Goal: Task Accomplishment & Management: Use online tool/utility

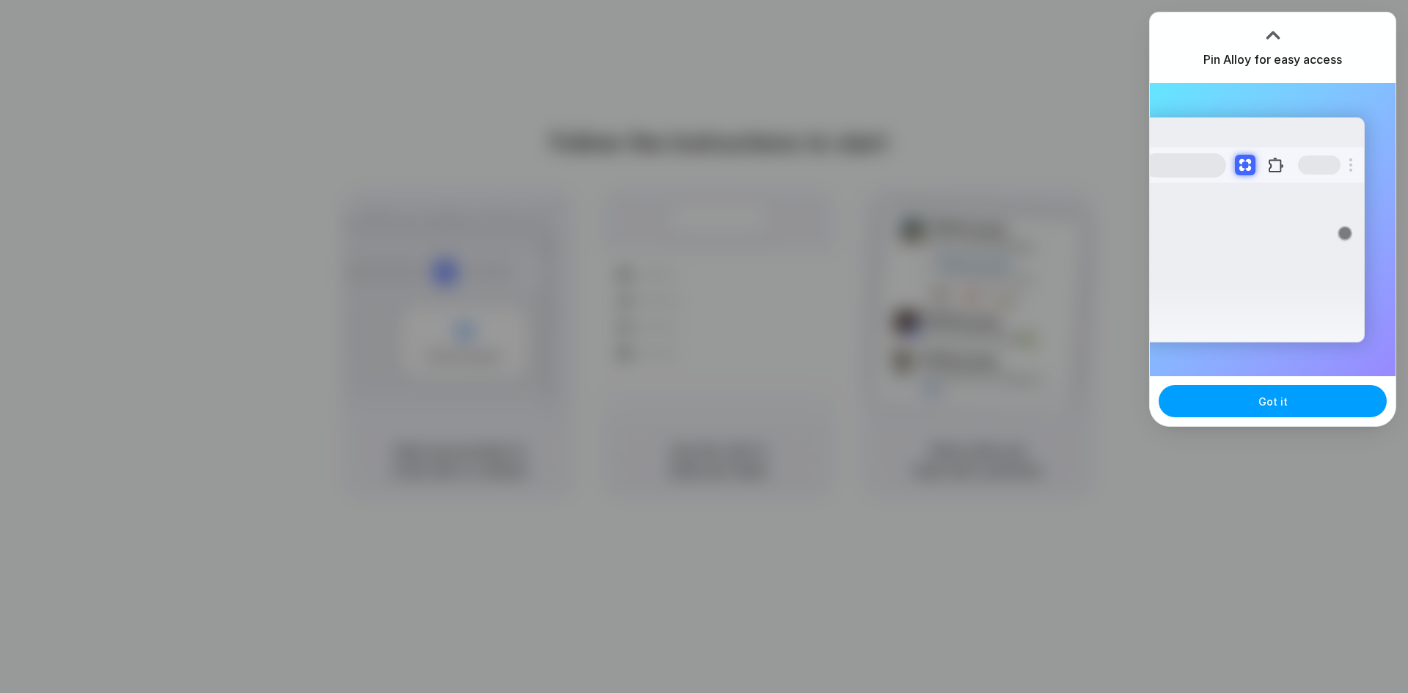
click at [1249, 403] on button "Got it" at bounding box center [1272, 401] width 228 height 32
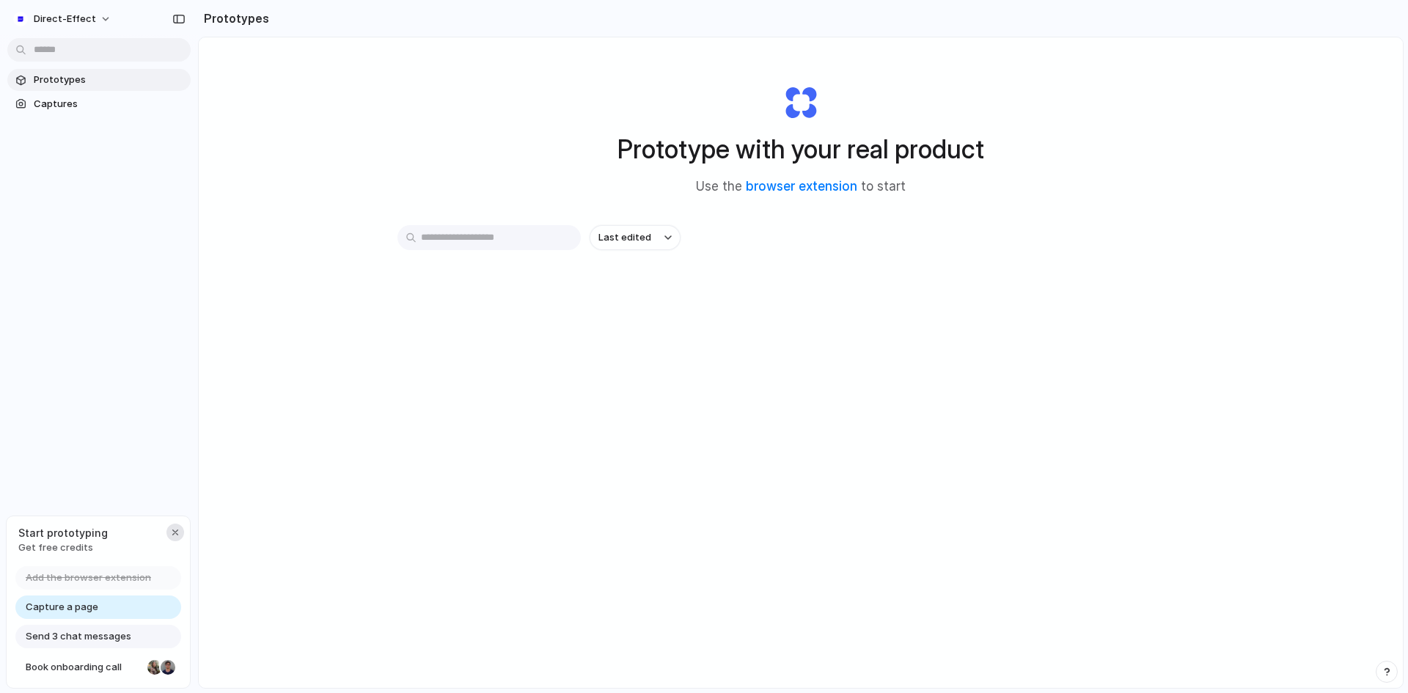
click at [174, 530] on div "button" at bounding box center [175, 532] width 12 height 12
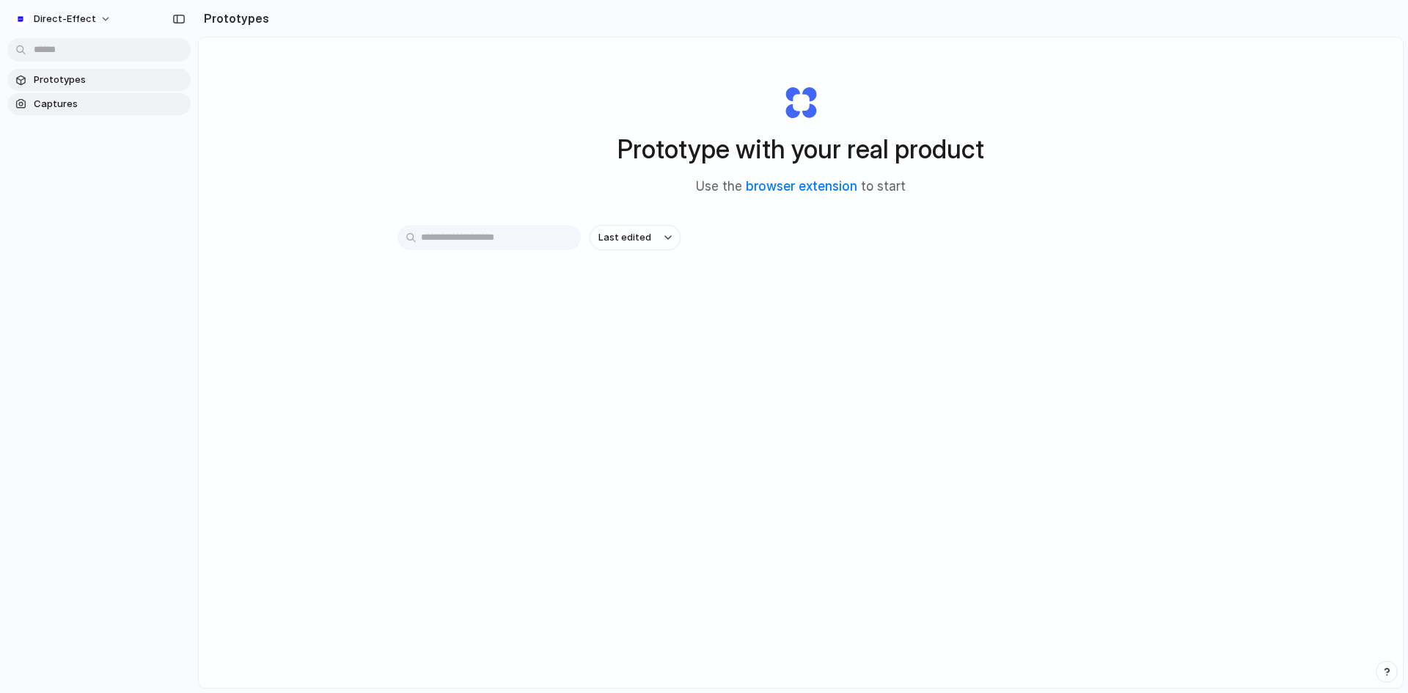
click at [65, 97] on span "Captures" at bounding box center [109, 104] width 151 height 15
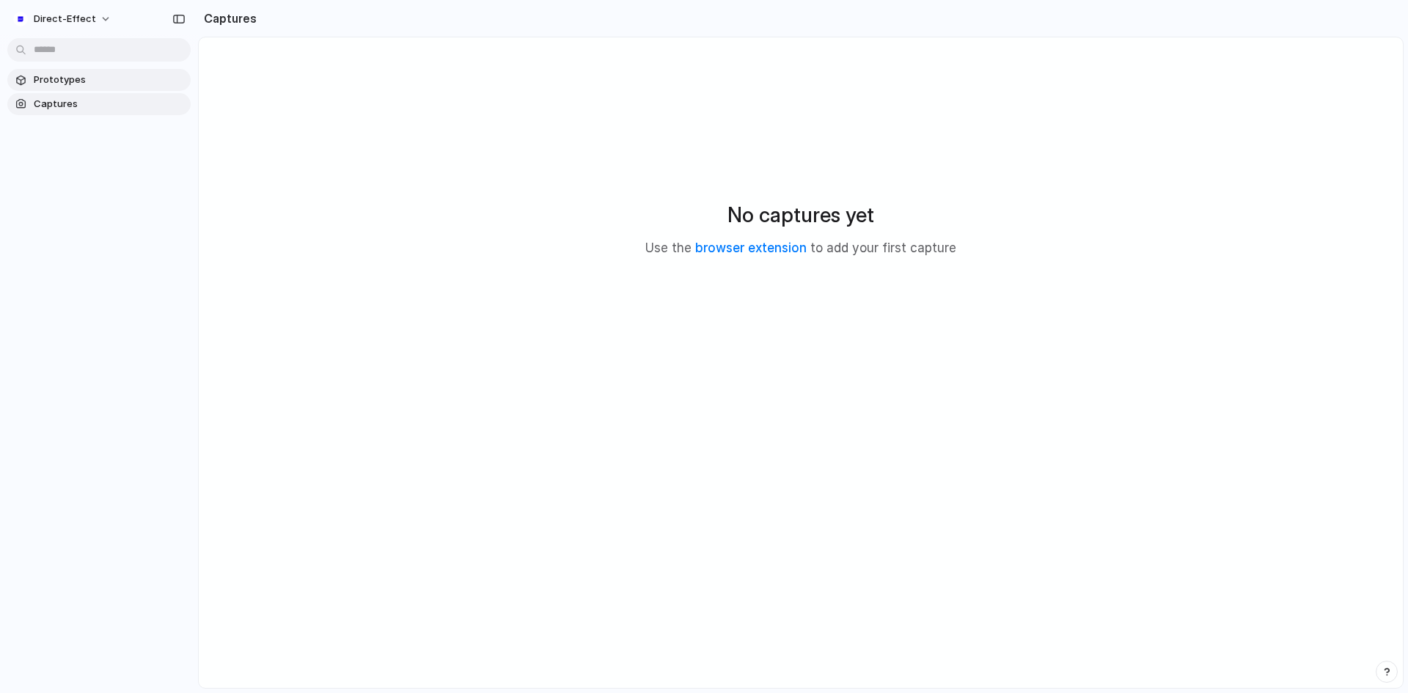
click at [64, 82] on span "Prototypes" at bounding box center [109, 80] width 151 height 15
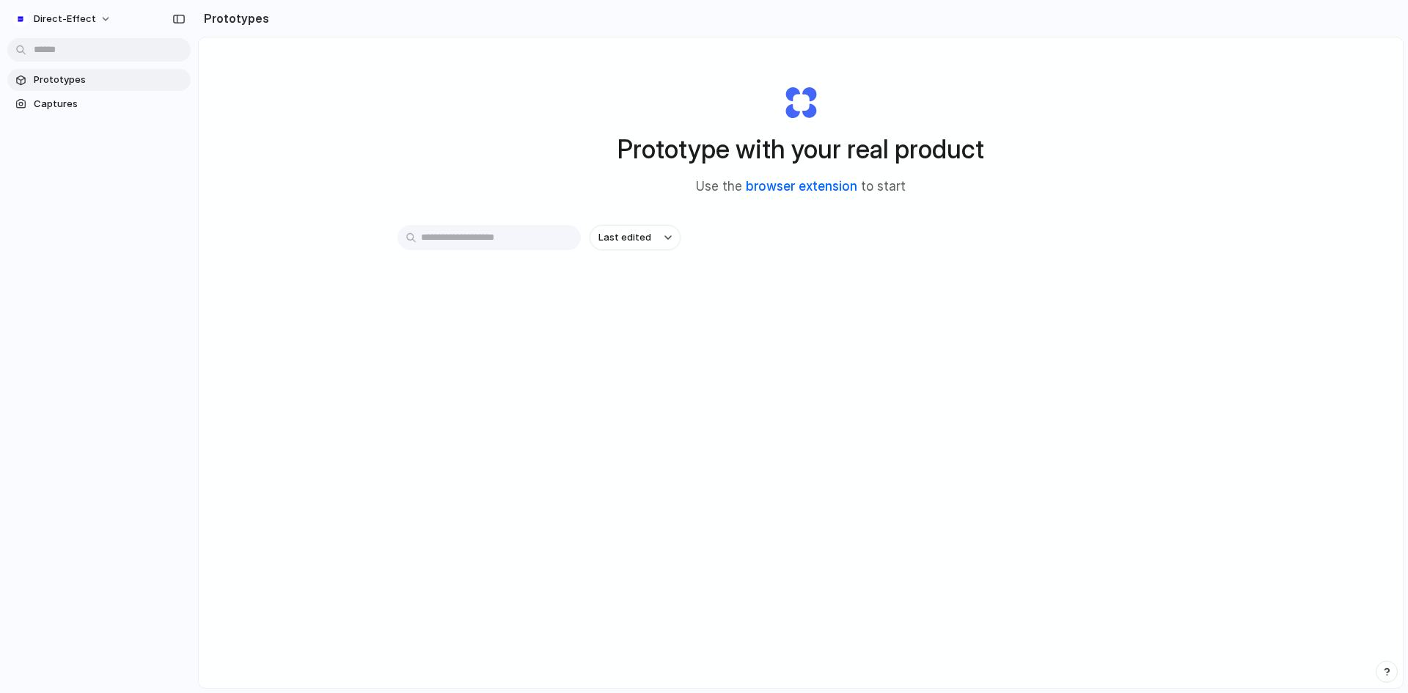
click at [787, 191] on link "browser extension" at bounding box center [801, 186] width 111 height 15
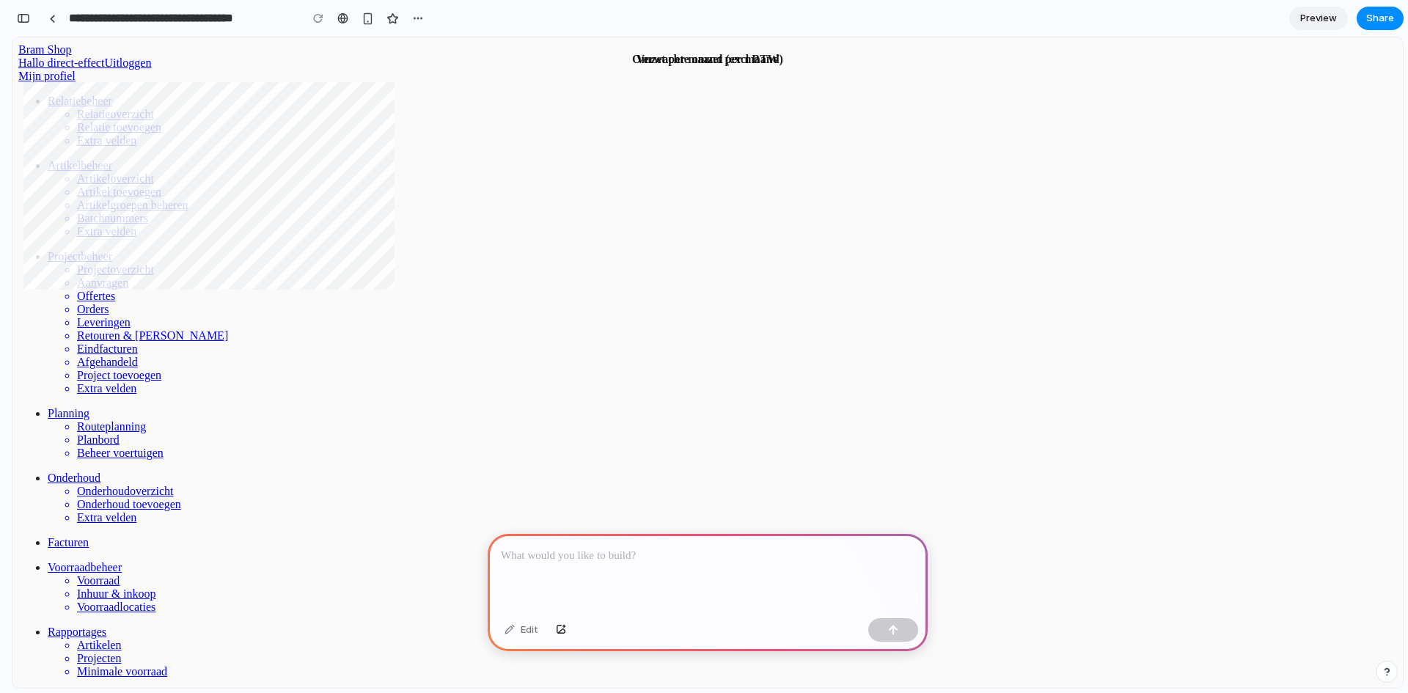
click at [647, 570] on div at bounding box center [708, 573] width 440 height 78
click at [704, 579] on div at bounding box center [708, 573] width 440 height 78
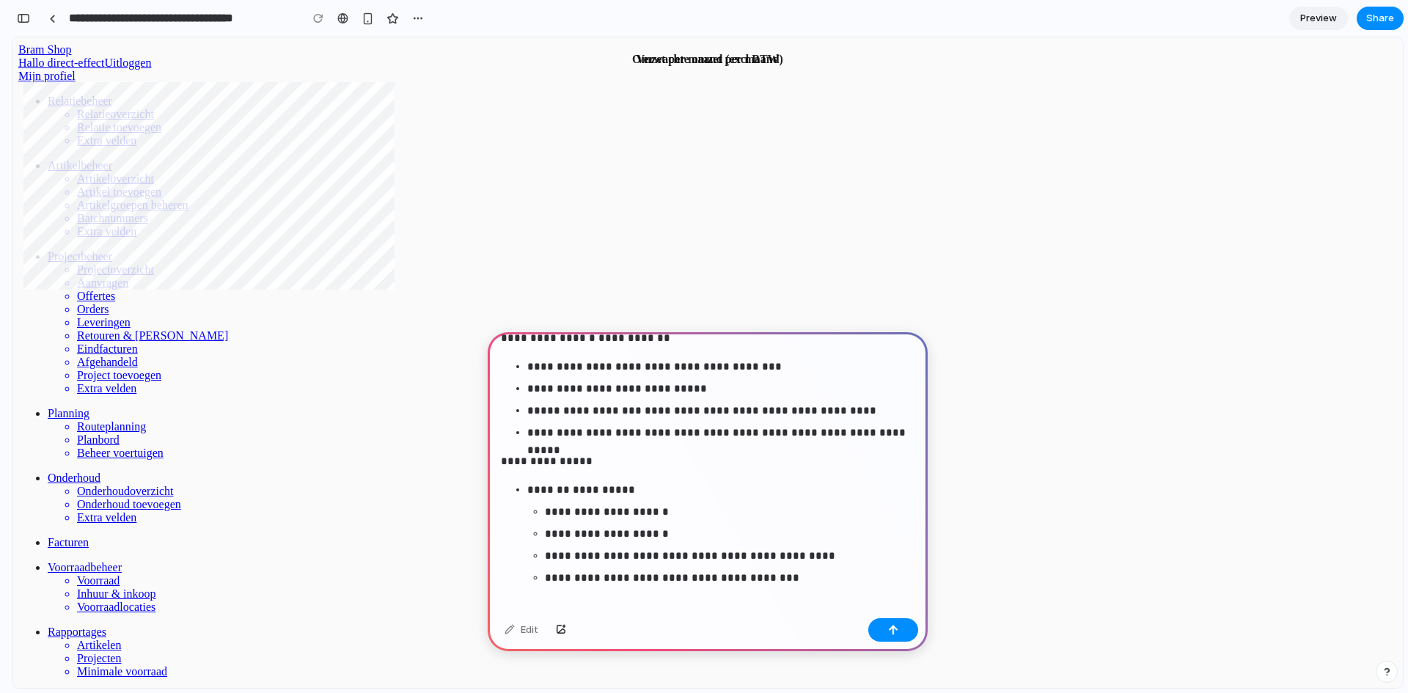
scroll to position [754, 0]
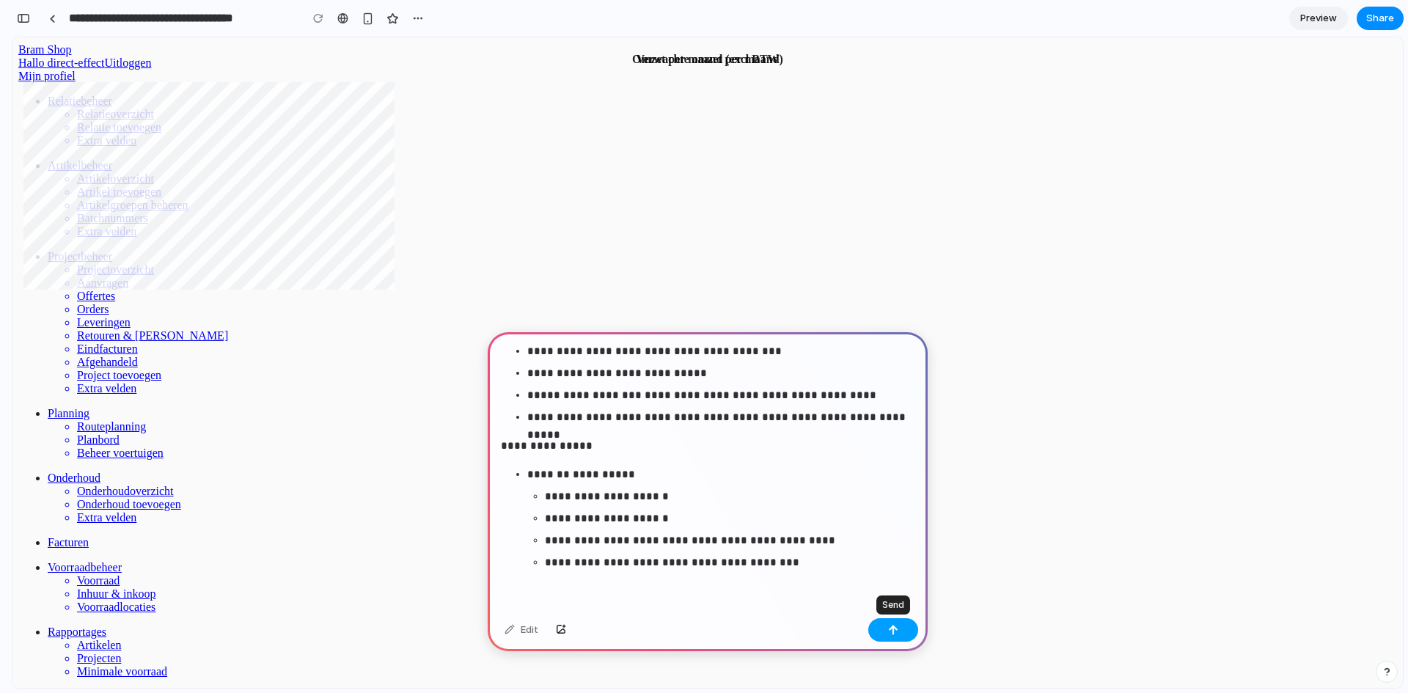
click at [891, 637] on button "button" at bounding box center [893, 629] width 50 height 23
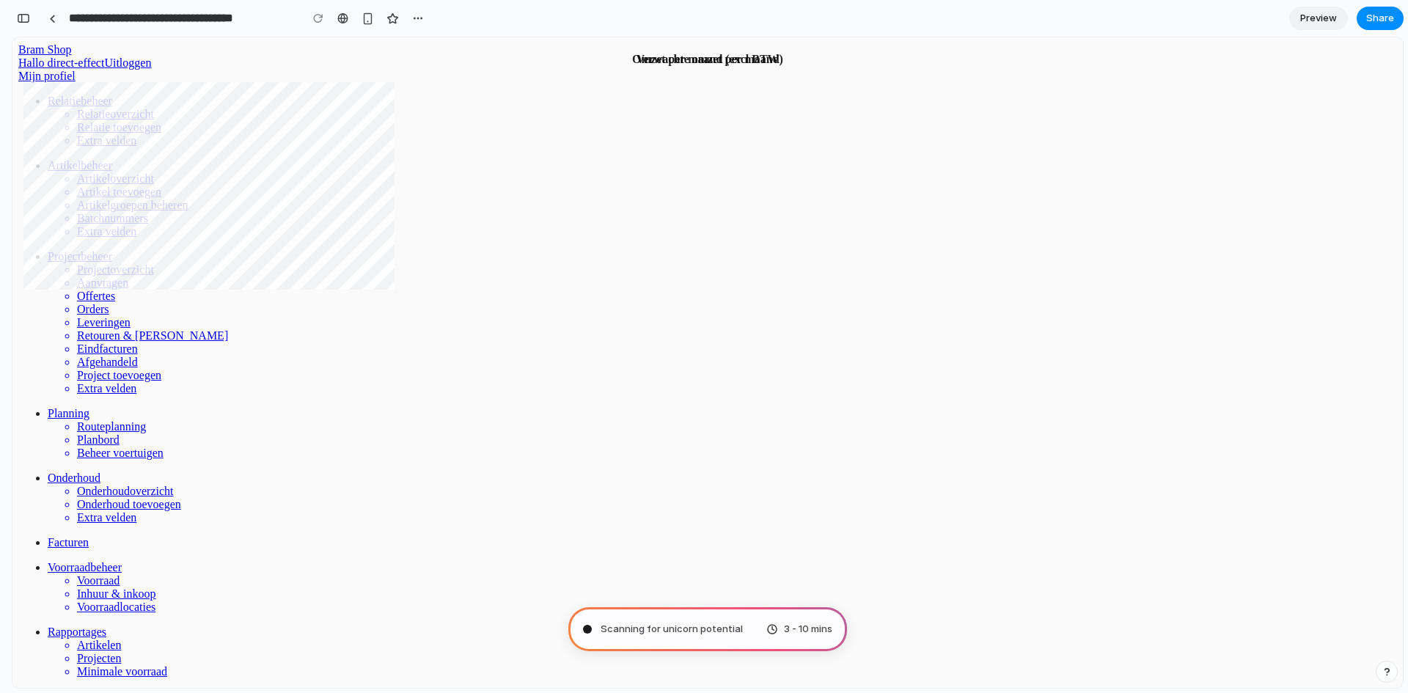
type input "**********"
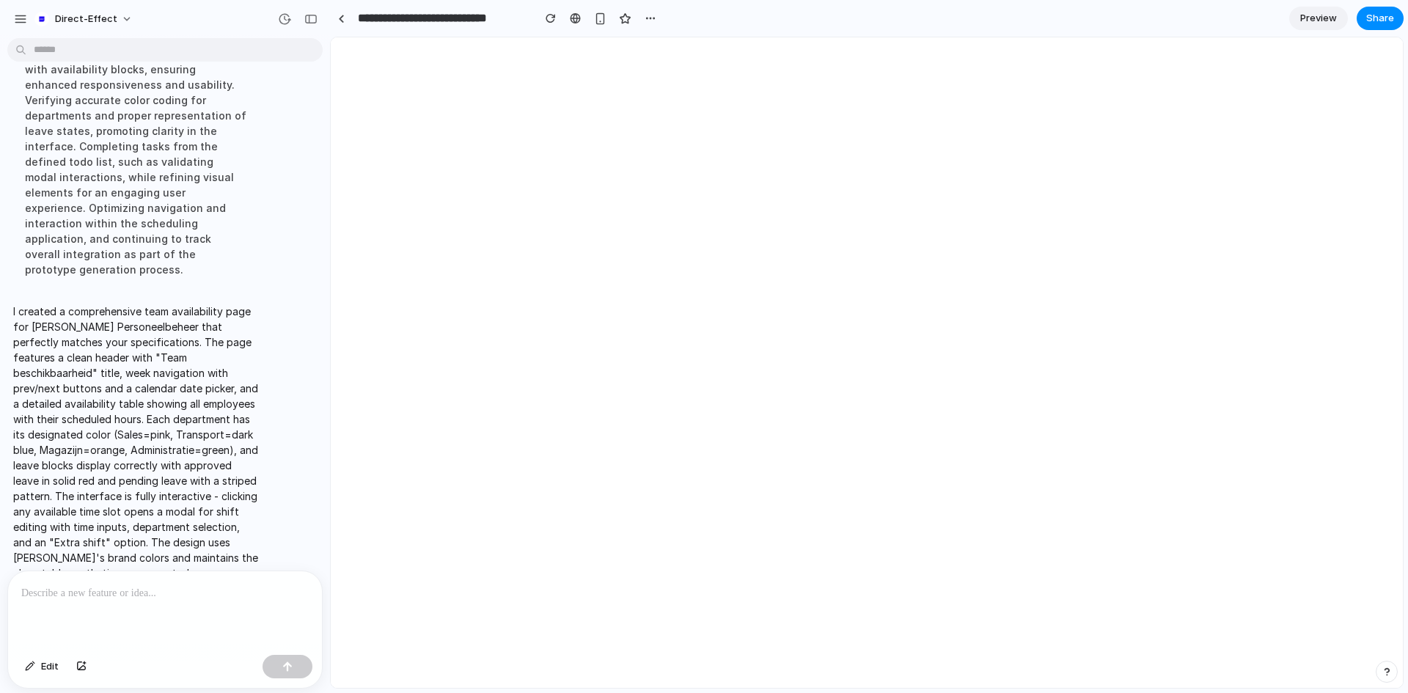
scroll to position [0, 0]
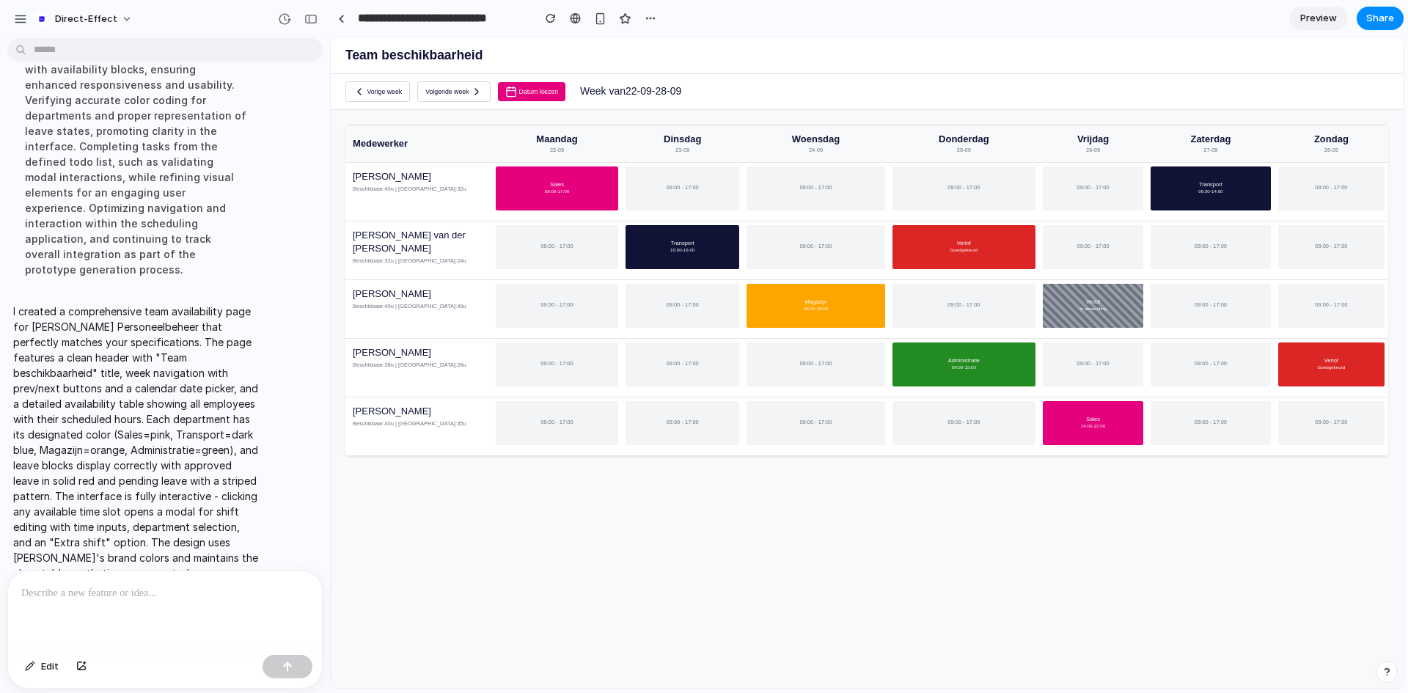
click at [692, 193] on div "09:00 - 17:00" at bounding box center [682, 188] width 114 height 44
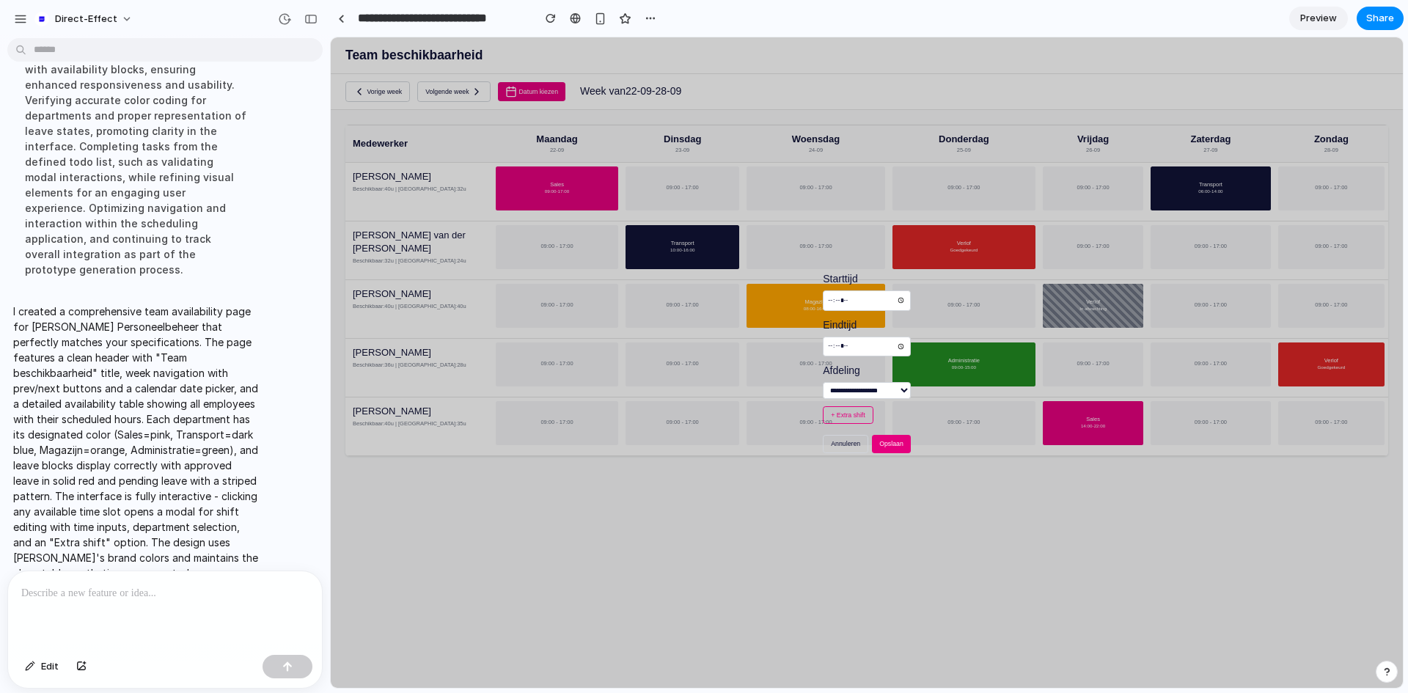
click at [894, 390] on select "**********" at bounding box center [867, 390] width 88 height 17
select select "*****"
click at [823, 382] on select "**********" at bounding box center [867, 390] width 88 height 17
click at [850, 416] on button "+ Extra shift" at bounding box center [848, 415] width 50 height 18
click at [890, 444] on button "Opslaan" at bounding box center [891, 444] width 39 height 18
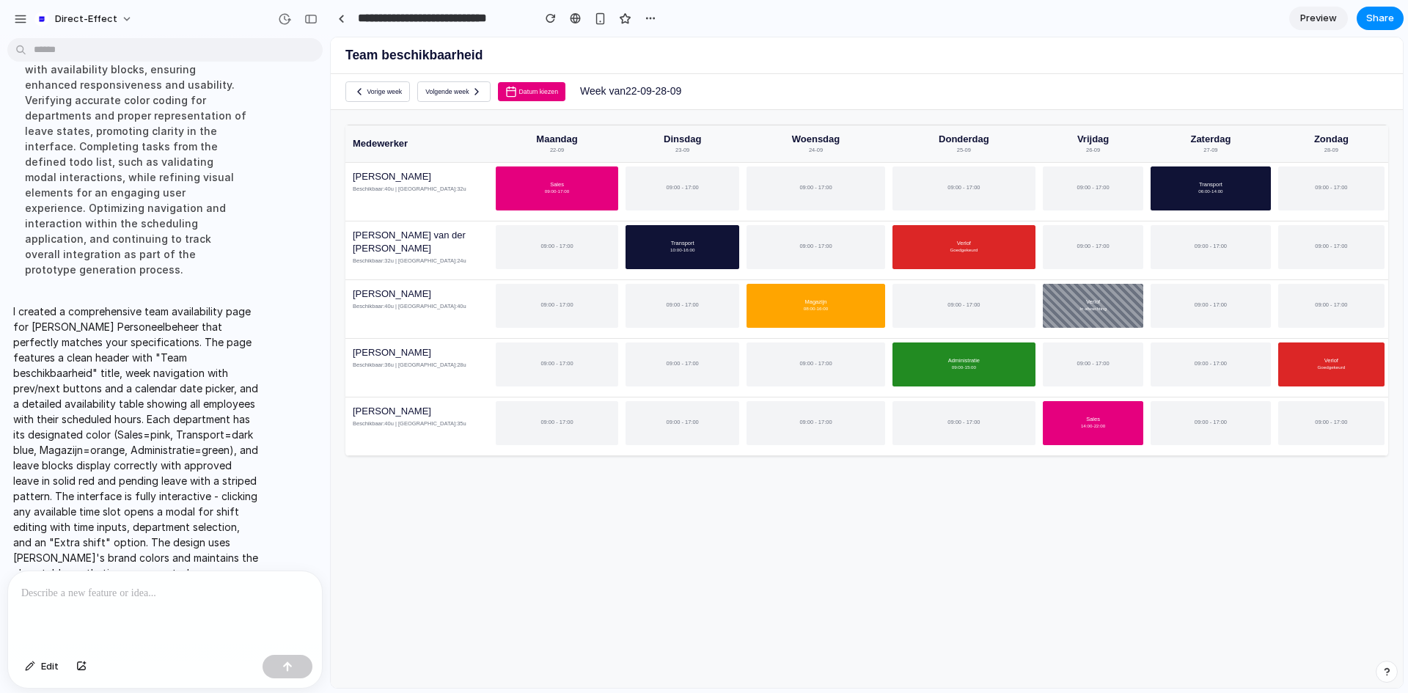
click at [469, 94] on button "Volgende week" at bounding box center [453, 91] width 73 height 21
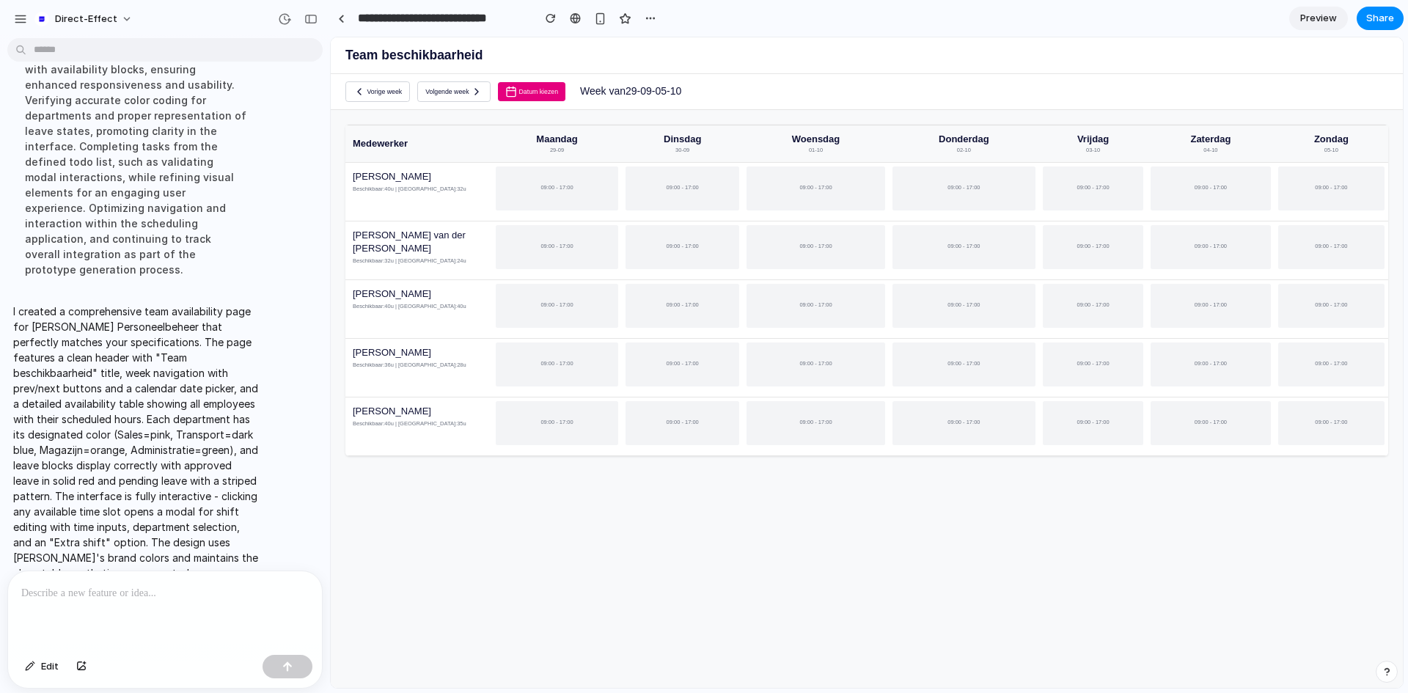
click at [378, 95] on button "Vorige week" at bounding box center [377, 91] width 65 height 21
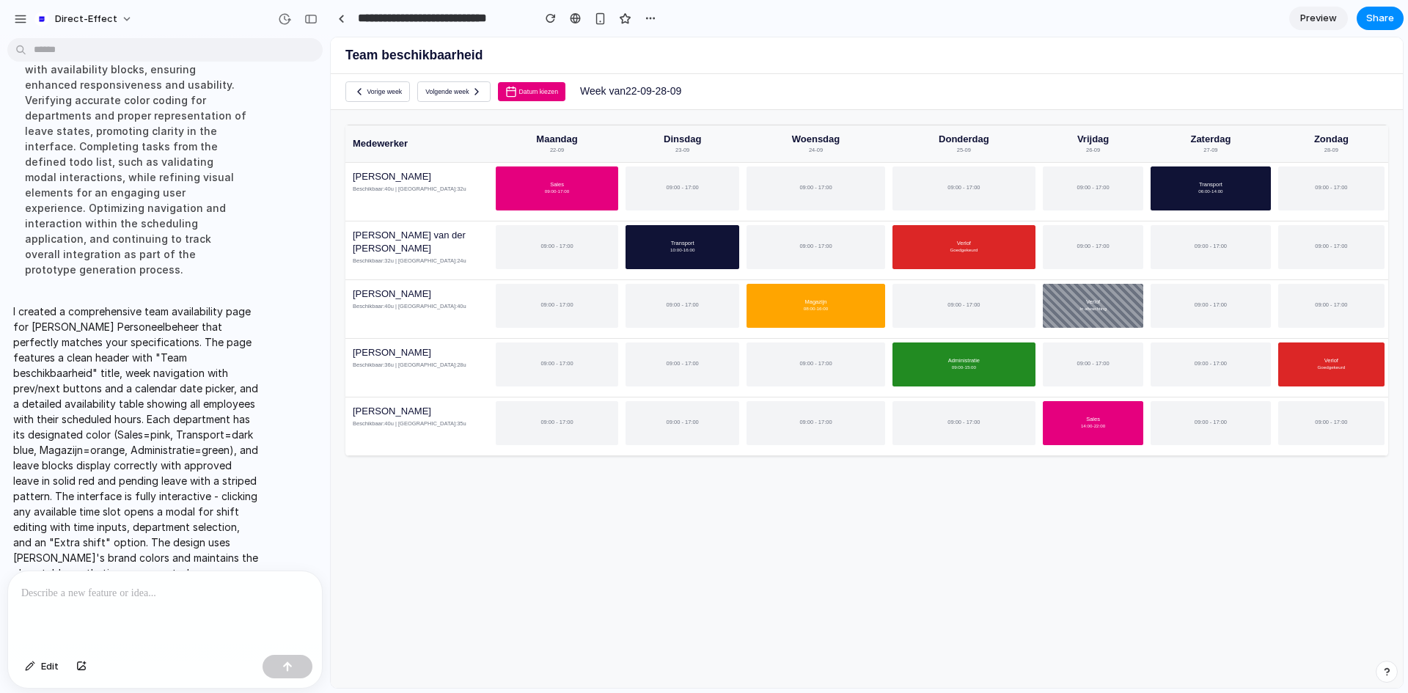
click at [378, 95] on button "Vorige week" at bounding box center [377, 91] width 65 height 21
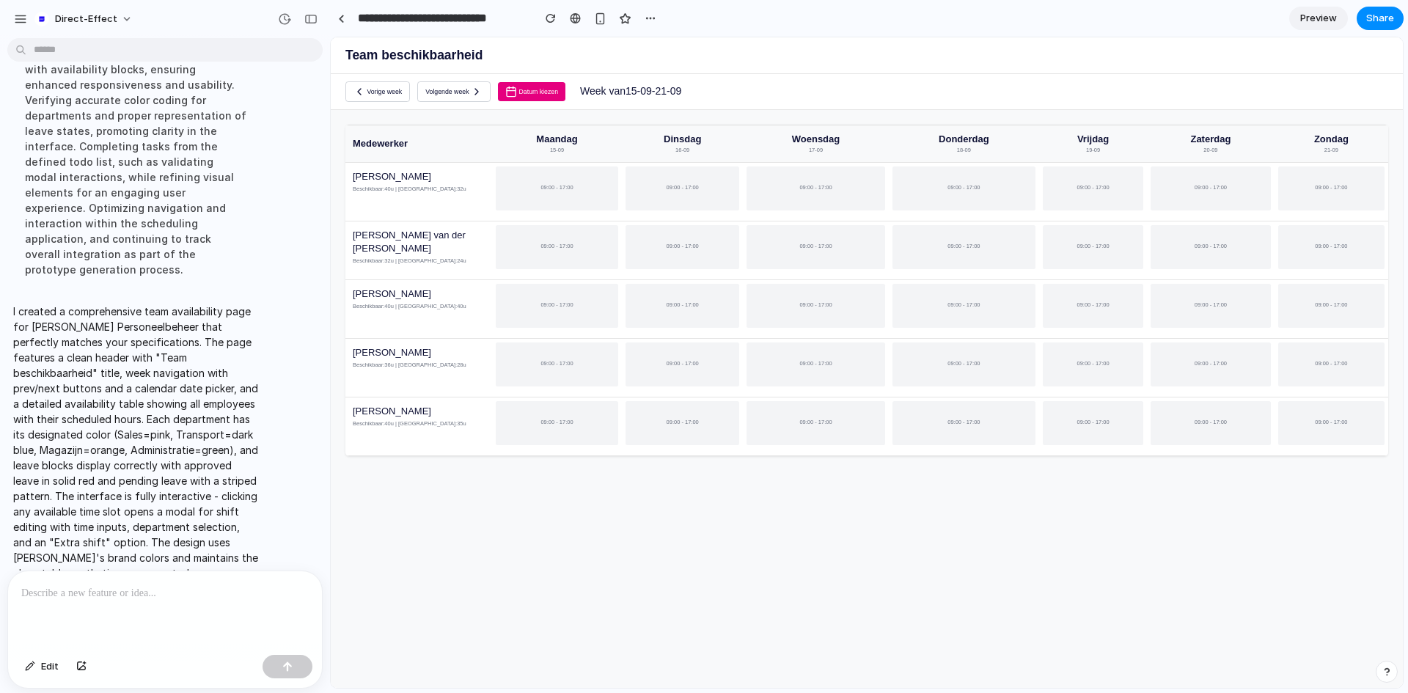
click at [450, 89] on button "Volgende week" at bounding box center [453, 91] width 73 height 21
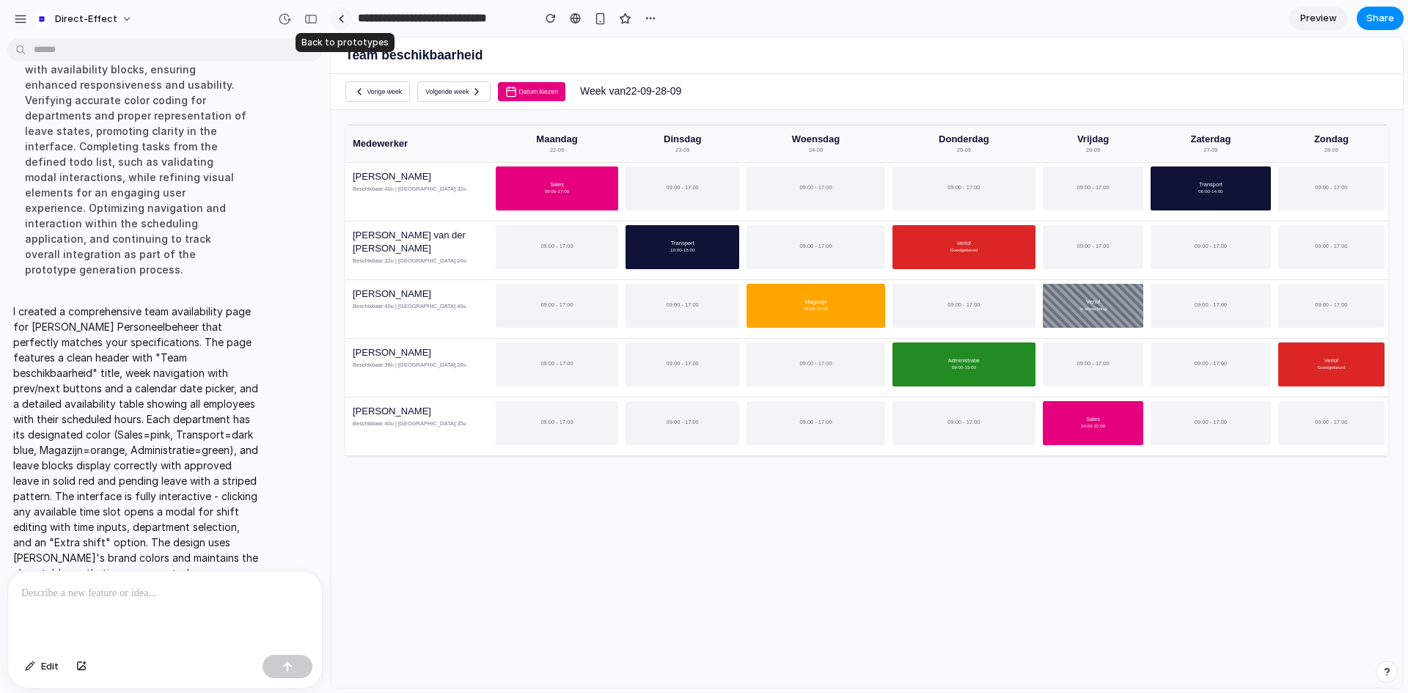
click at [344, 18] on div at bounding box center [341, 19] width 7 height 8
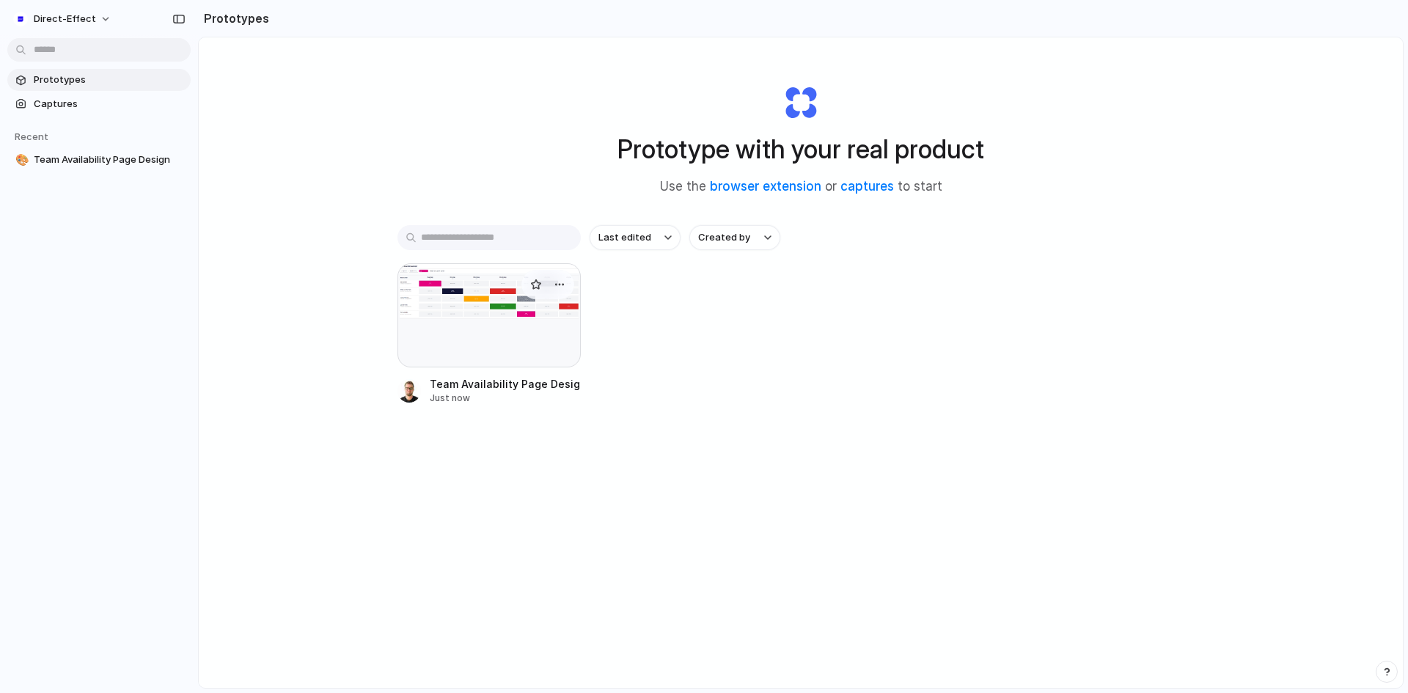
click at [511, 284] on div at bounding box center [488, 315] width 183 height 104
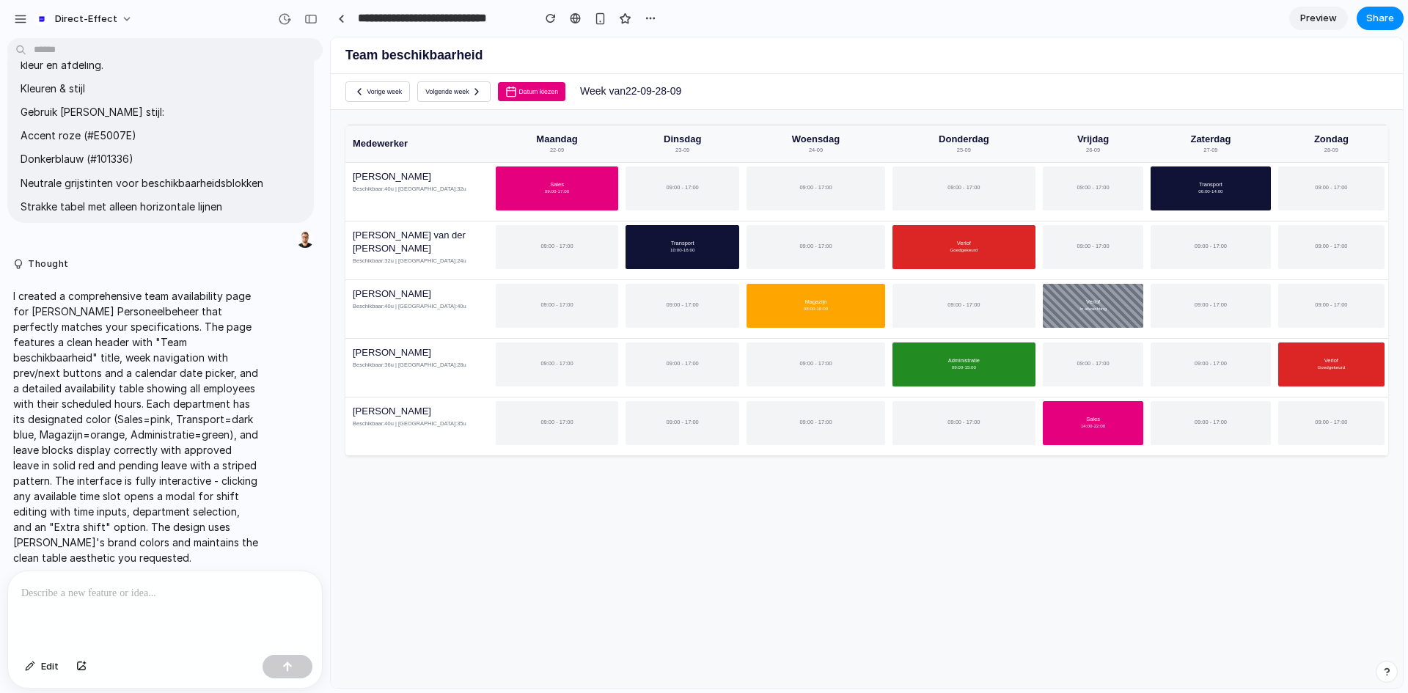
click at [463, 88] on button "Volgende week" at bounding box center [453, 91] width 73 height 21
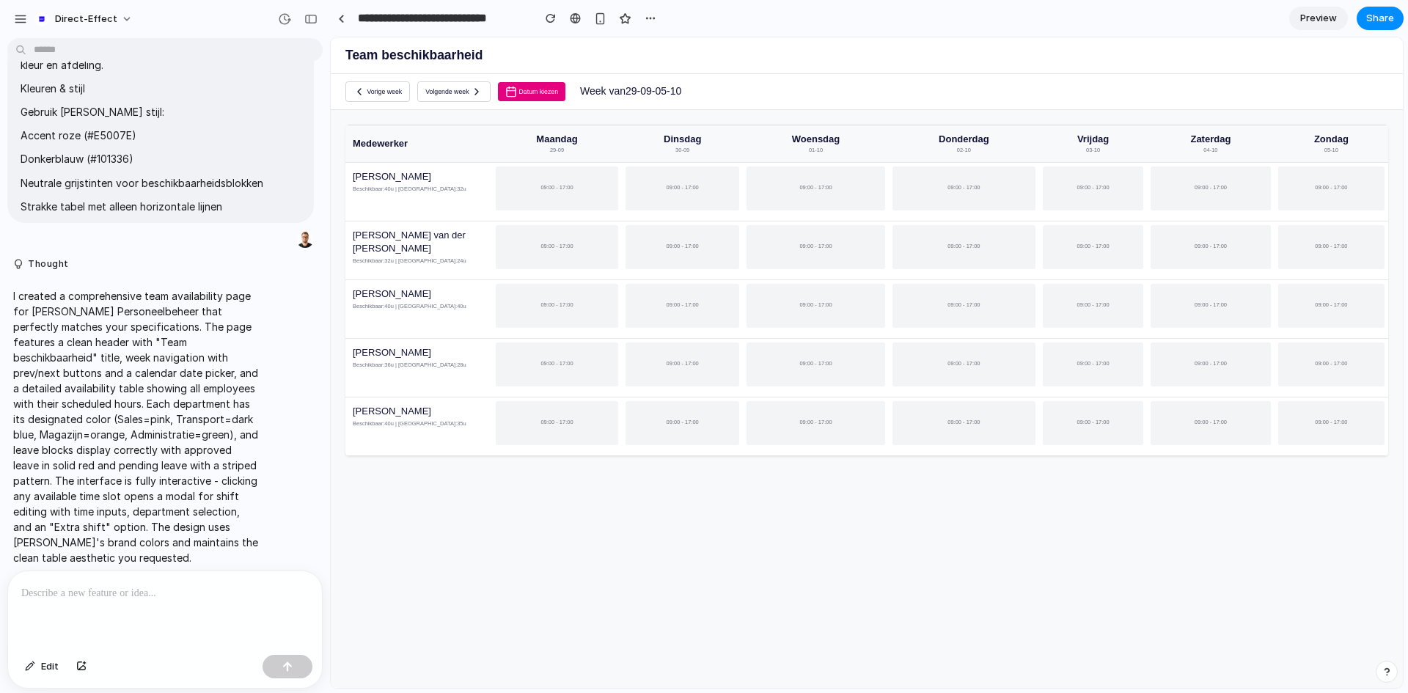
click at [379, 89] on button "Vorige week" at bounding box center [377, 91] width 65 height 21
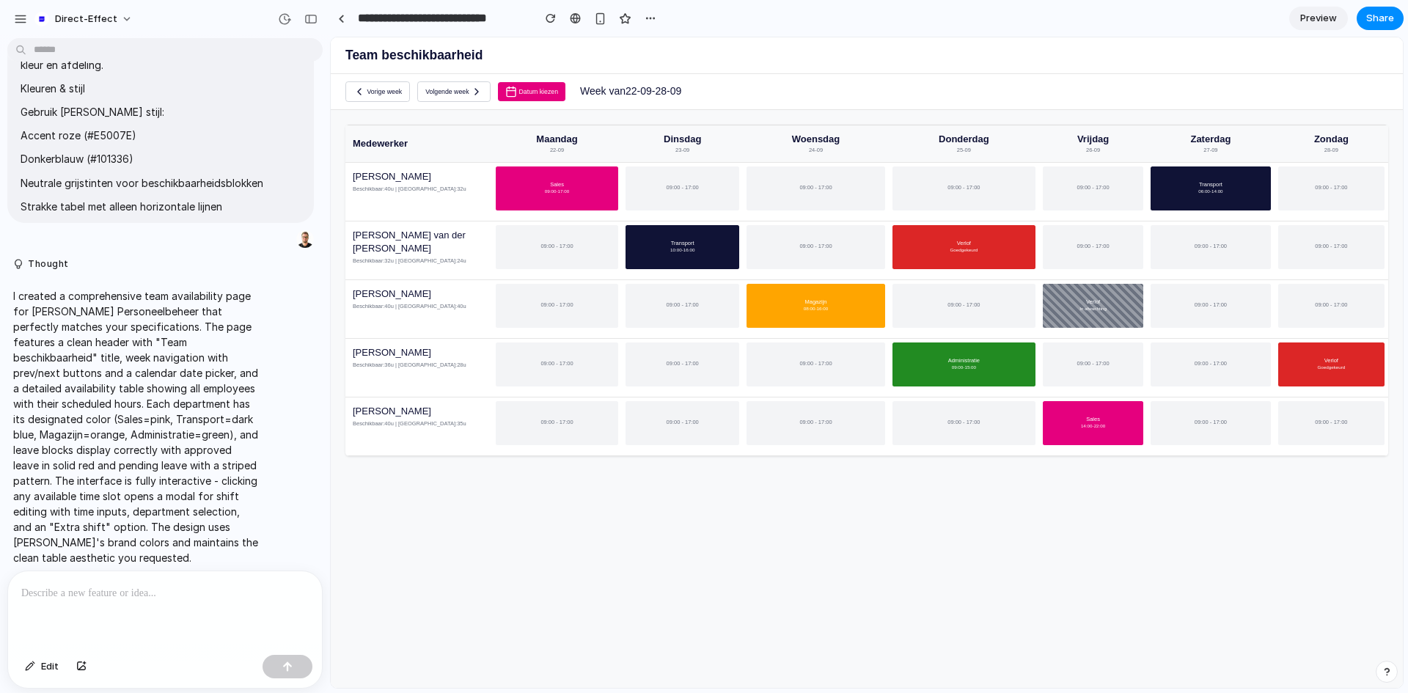
click at [521, 89] on button "Datum kiezen" at bounding box center [531, 91] width 67 height 19
click at [700, 306] on div "09:00 - 17:00" at bounding box center [682, 306] width 114 height 44
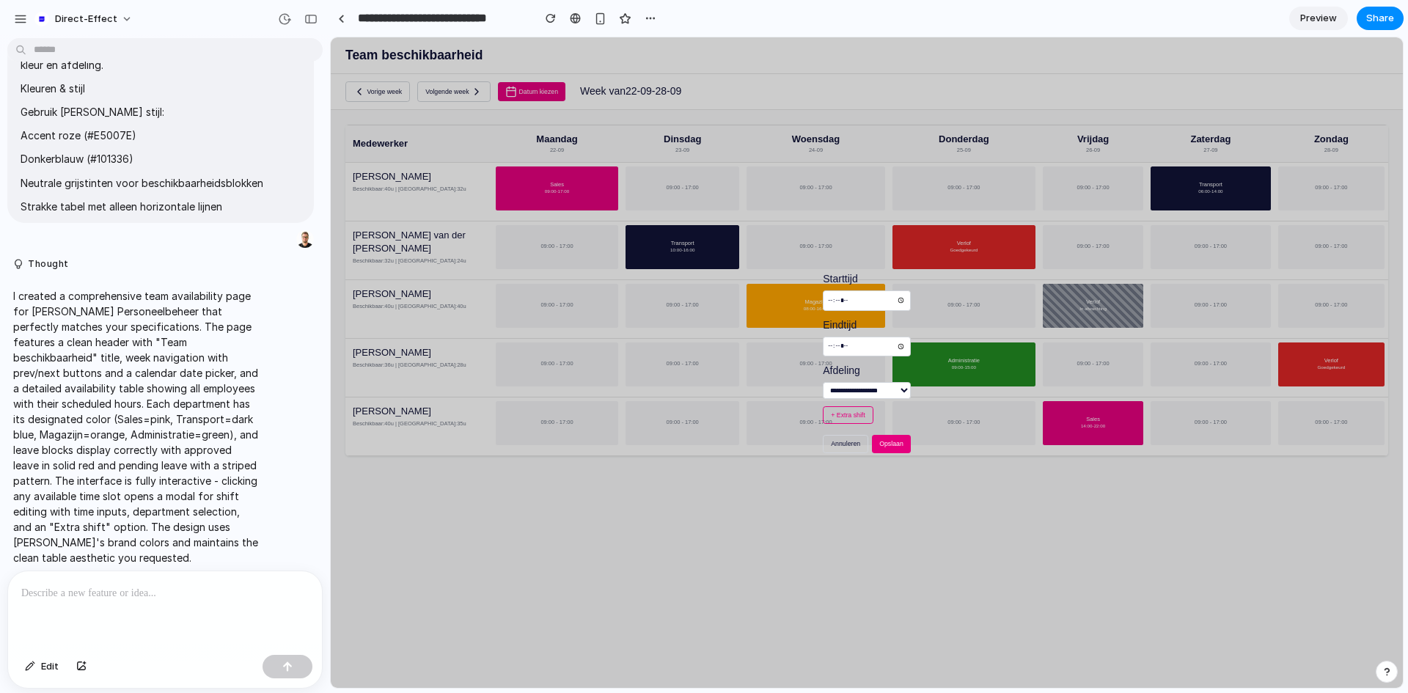
click at [859, 444] on button "Annuleren" at bounding box center [845, 444] width 45 height 18
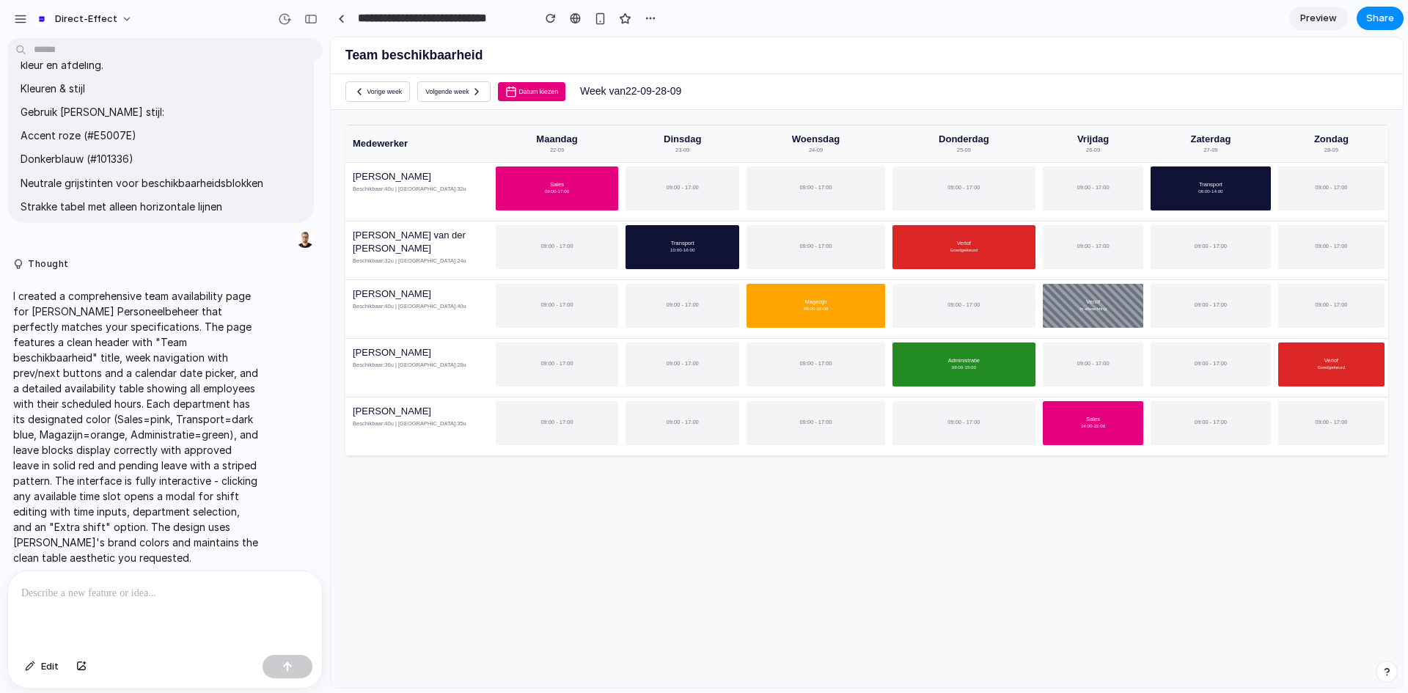
click at [1354, 430] on div "09:00 - 17:00" at bounding box center [1331, 423] width 106 height 44
